Goal: Transaction & Acquisition: Purchase product/service

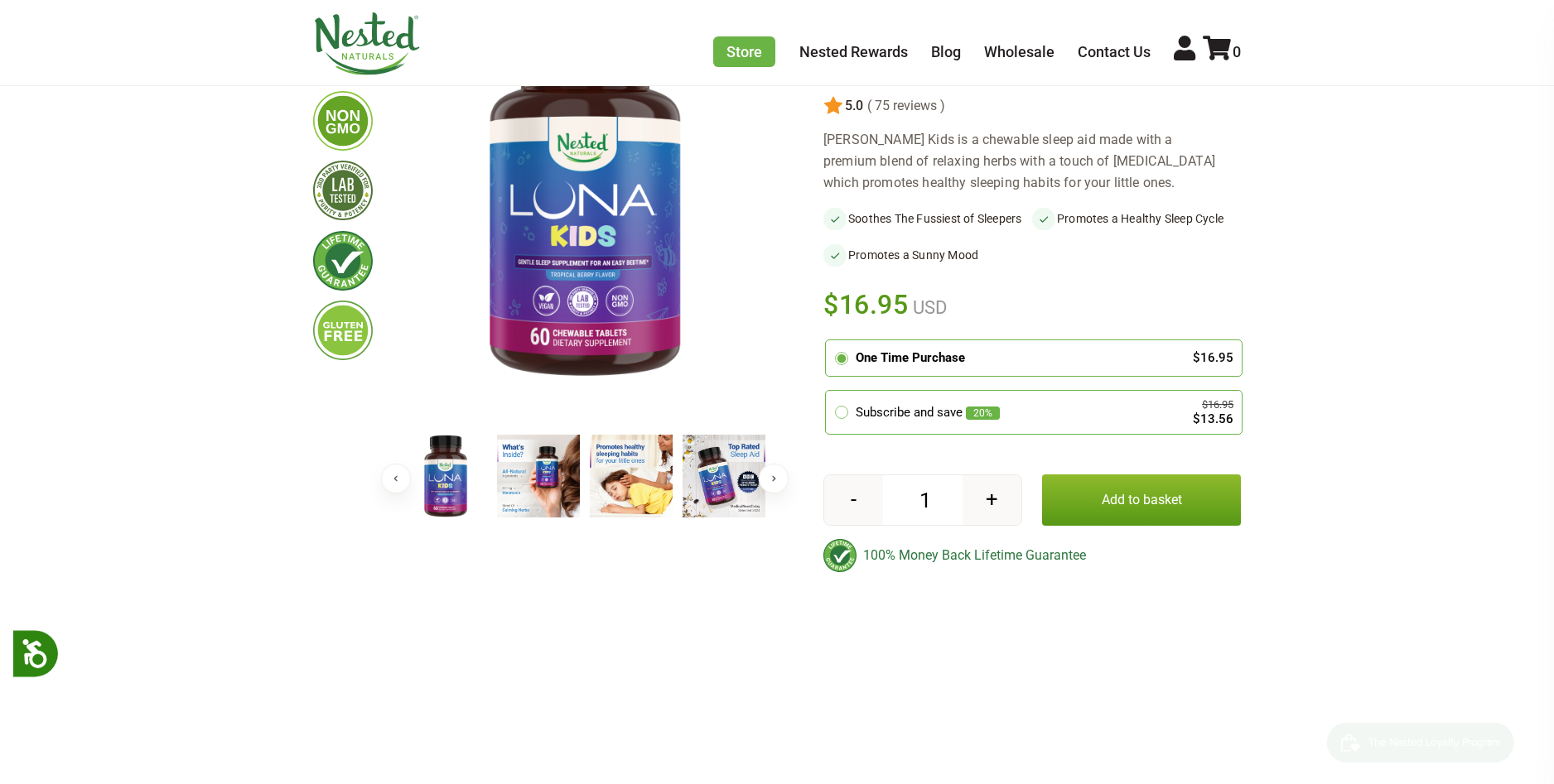
scroll to position [249, 0]
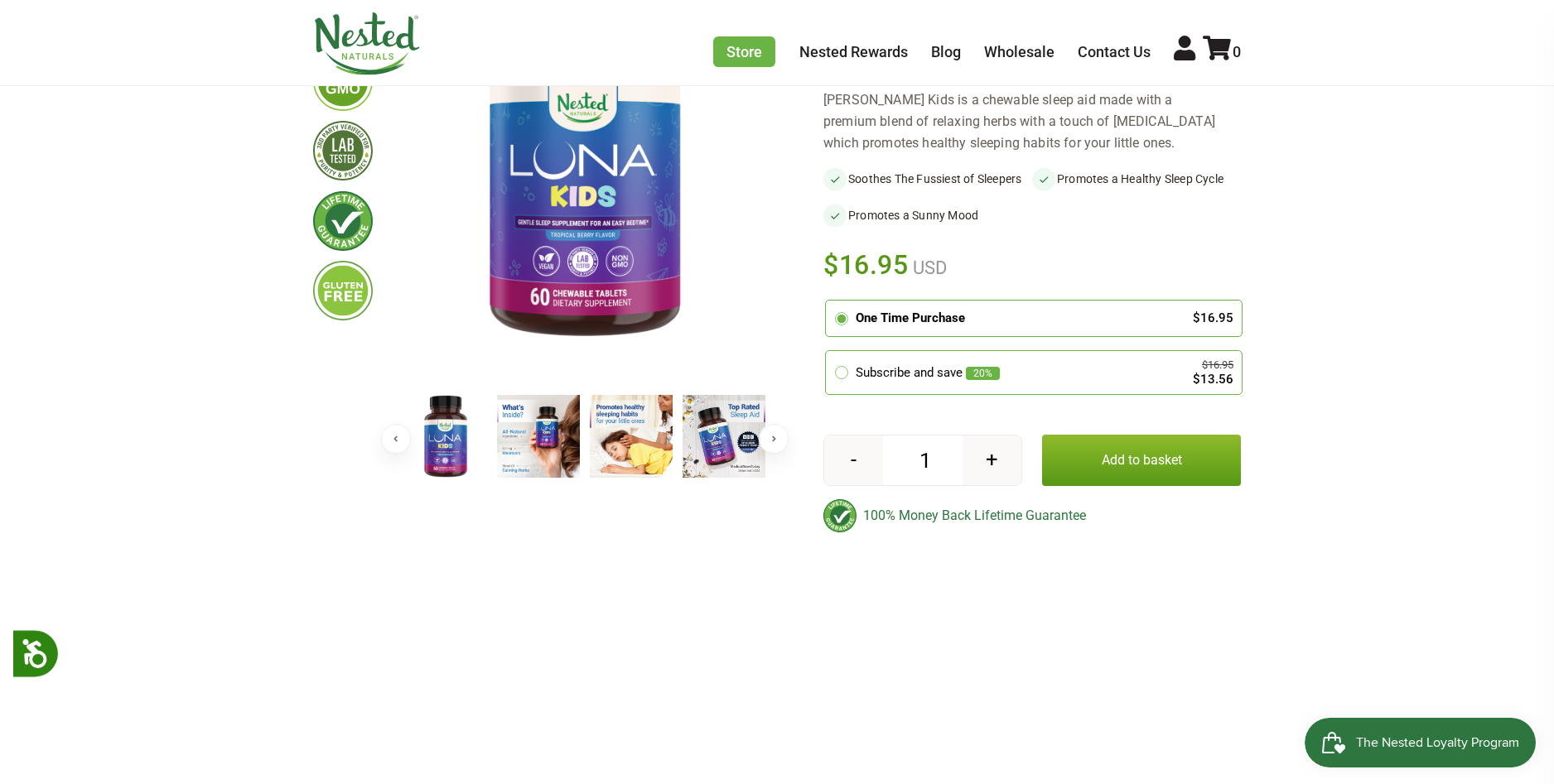
click at [1112, 465] on button "Add to basket" at bounding box center [1141, 460] width 198 height 51
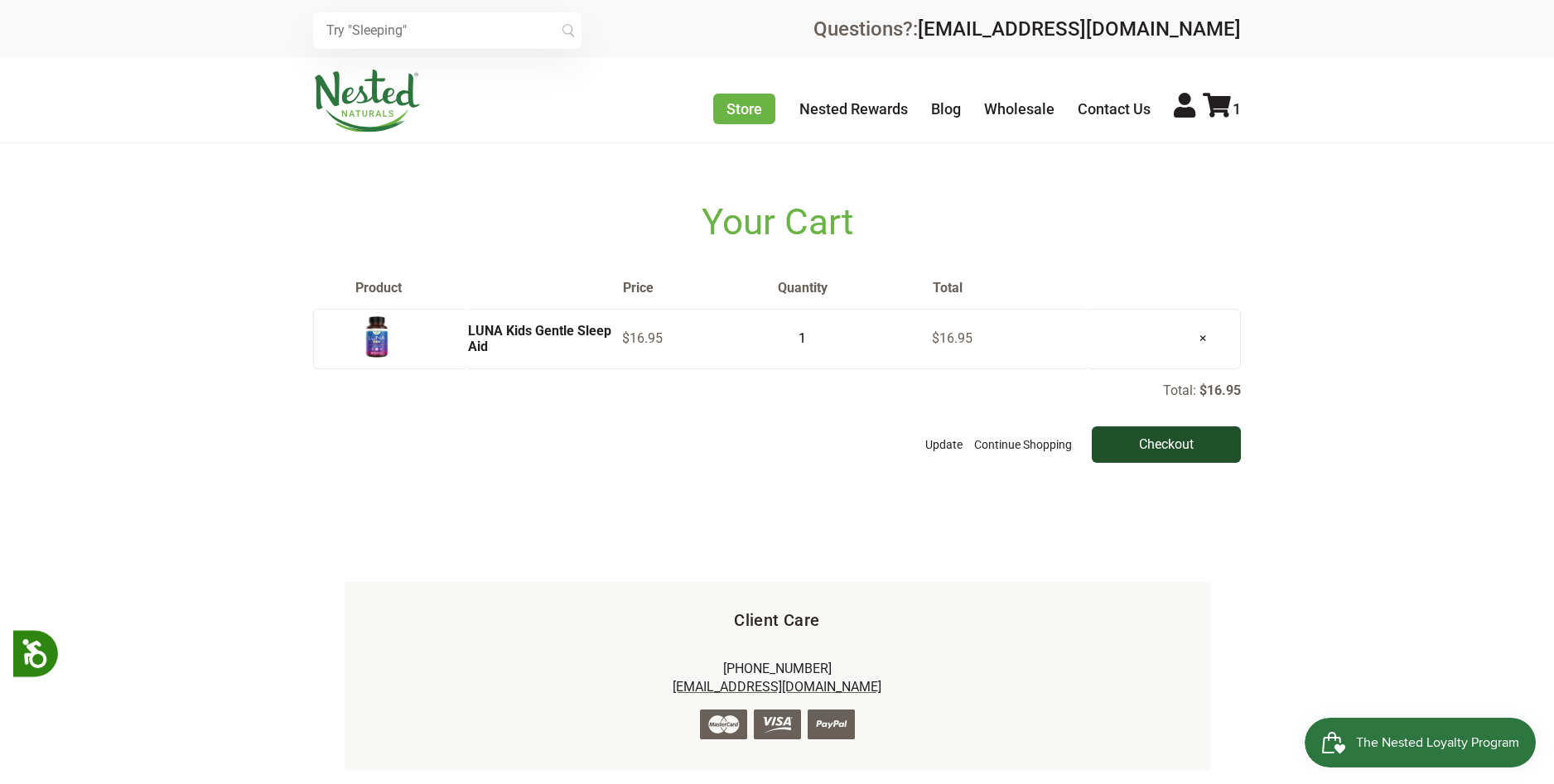
click at [1167, 449] on input "Checkout" at bounding box center [1166, 445] width 149 height 37
